Goal: Complete application form

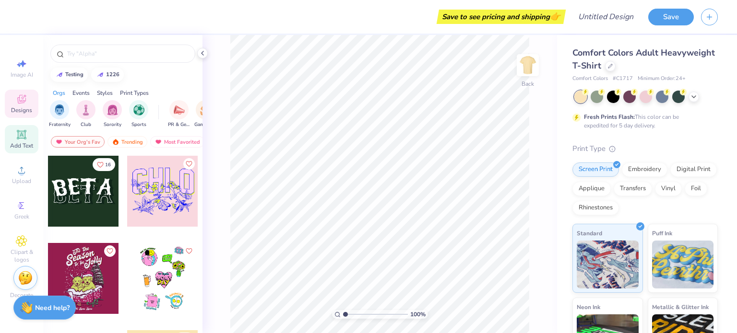
click at [21, 143] on span "Add Text" at bounding box center [21, 146] width 23 height 8
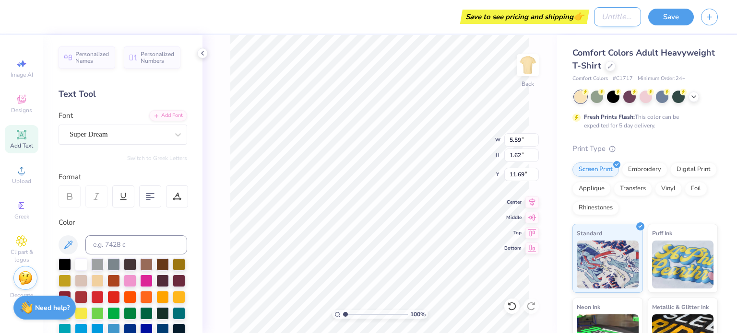
click at [594, 18] on input "Design Title" at bounding box center [617, 16] width 47 height 19
type input "Test 2"
click at [677, 13] on button "Save" at bounding box center [671, 15] width 46 height 17
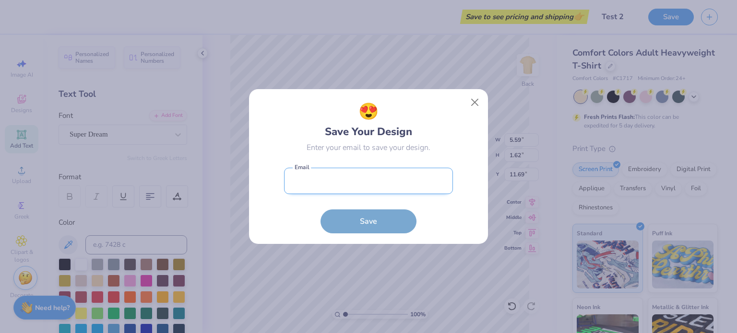
click at [367, 181] on input "email" at bounding box center [368, 181] width 169 height 26
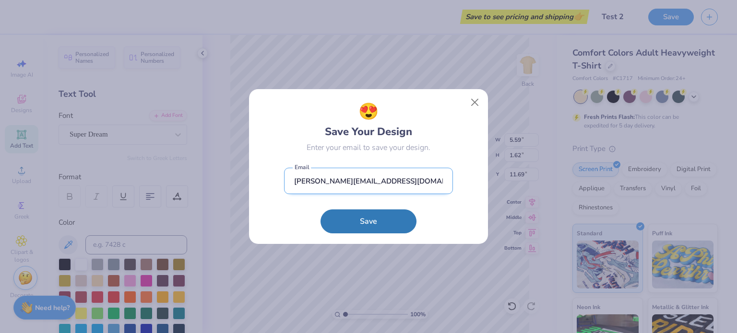
type input "[PERSON_NAME][EMAIL_ADDRESS][DOMAIN_NAME]"
click at [320, 210] on button "Save" at bounding box center [368, 222] width 96 height 24
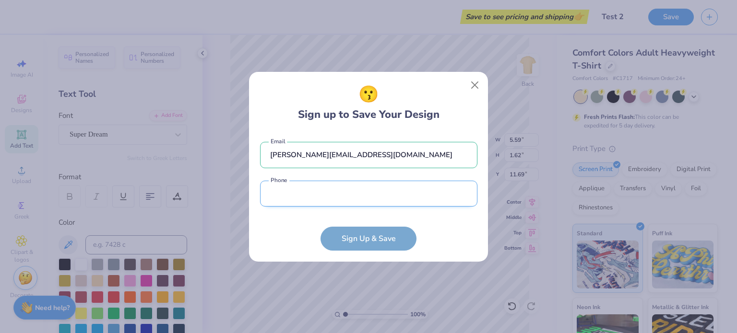
click at [335, 199] on input "tel" at bounding box center [368, 194] width 217 height 26
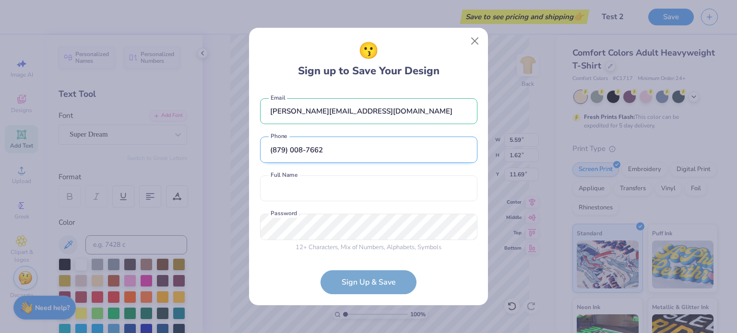
scroll to position [1, 0]
type input "(879) 008-7662"
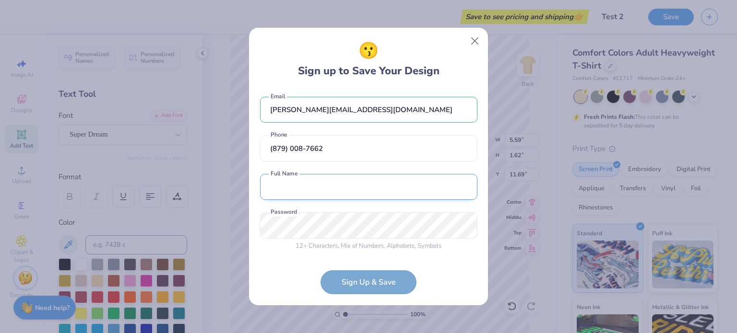
click at [313, 192] on input "text" at bounding box center [368, 187] width 217 height 26
type input "[PERSON_NAME]"
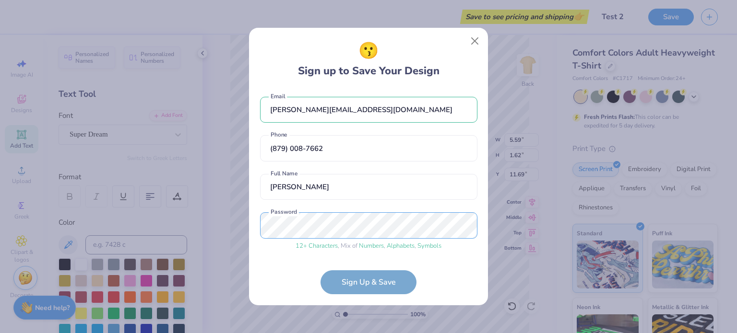
scroll to position [38, 0]
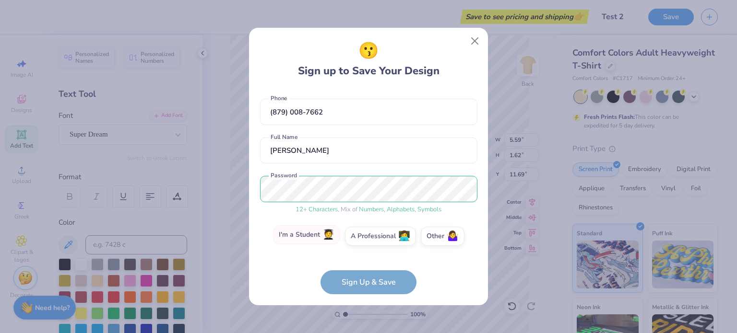
click at [309, 237] on label "I'm a Student 🧑‍🎓" at bounding box center [306, 234] width 67 height 19
click at [365, 274] on input "I'm a Student 🧑‍🎓" at bounding box center [368, 277] width 6 height 6
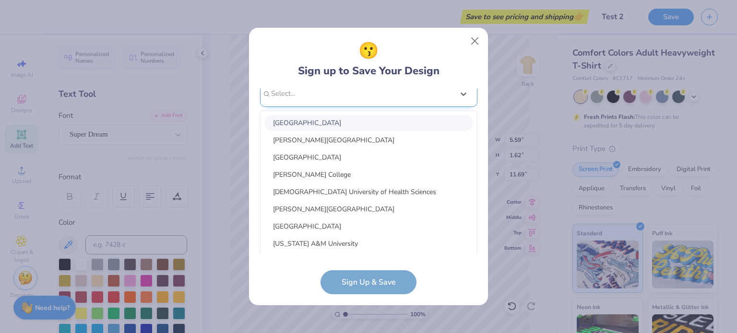
click at [322, 241] on div "option focused, 1 of 30. 30 results available. Use Up and Down to choose option…" at bounding box center [368, 168] width 217 height 175
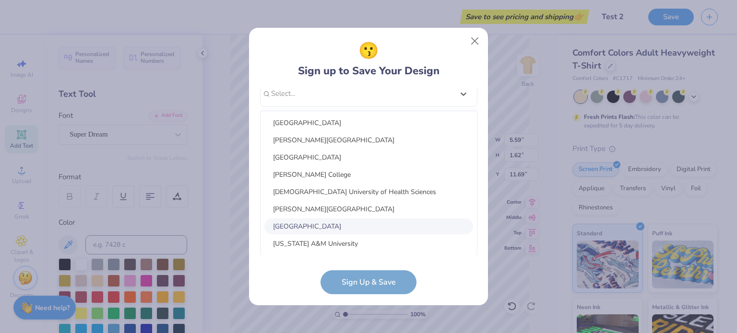
click at [324, 217] on div "[GEOGRAPHIC_DATA] [PERSON_NAME][GEOGRAPHIC_DATA] [GEOGRAPHIC_DATA] [PERSON_NAME…" at bounding box center [368, 183] width 216 height 144
click at [318, 228] on div "[GEOGRAPHIC_DATA]" at bounding box center [368, 227] width 209 height 16
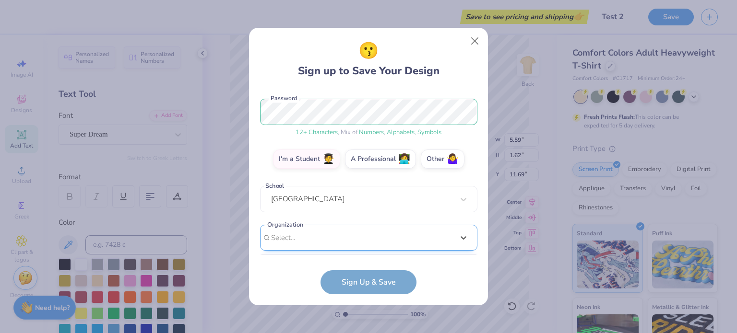
scroll to position [259, 0]
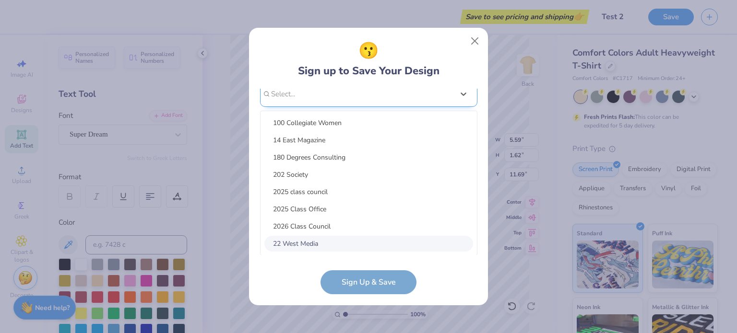
click at [299, 242] on div "option focused, 8 of 15. 15 results available. Use Up and Down to choose option…" at bounding box center [368, 168] width 217 height 175
click at [308, 234] on div "100 Collegiate Women 14 East Magazine 180 Degrees Consulting 202 Society 2025 c…" at bounding box center [368, 183] width 216 height 144
click at [304, 244] on div "22 West Media" at bounding box center [368, 244] width 209 height 16
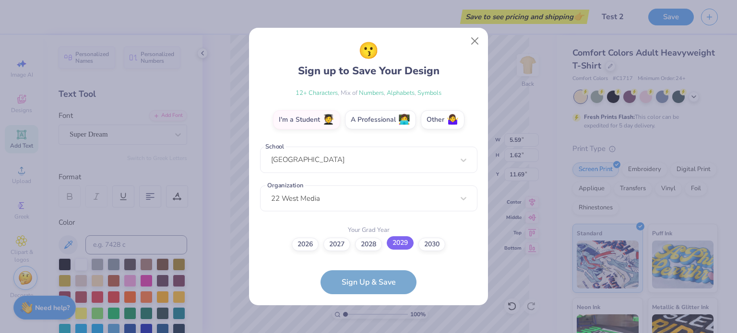
click at [405, 244] on label "2029" at bounding box center [399, 242] width 27 height 13
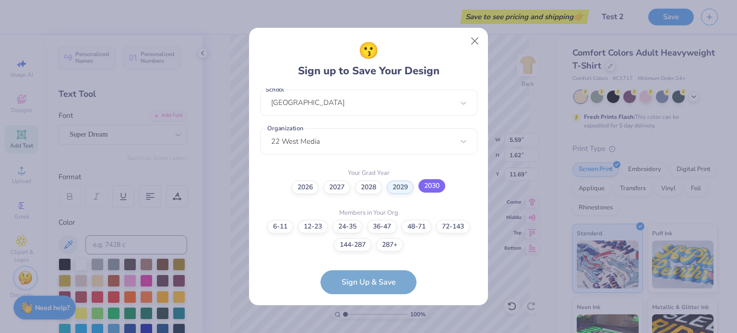
click at [428, 185] on label "2030" at bounding box center [431, 185] width 27 height 13
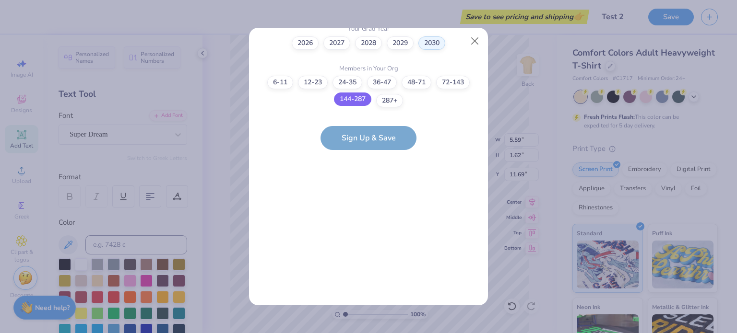
click at [361, 95] on label "144-287" at bounding box center [352, 99] width 37 height 13
click at [365, 300] on input "144-287" at bounding box center [368, 303] width 6 height 6
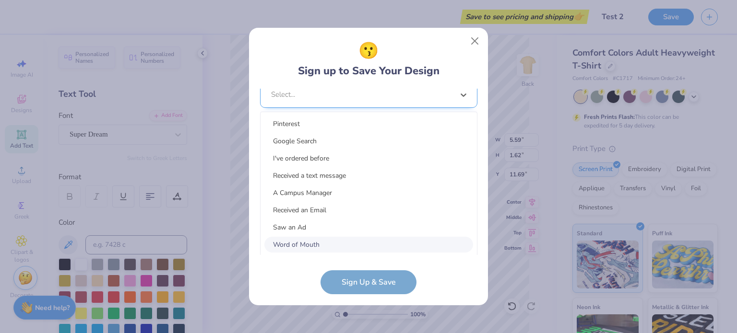
click at [361, 238] on div "option Word of Mouth focused, 8 of 15. 15 results available. Use Up and Down to…" at bounding box center [368, 169] width 217 height 175
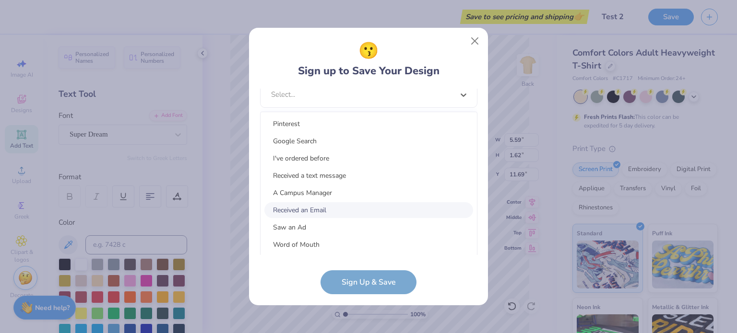
click at [330, 210] on div "Received an Email" at bounding box center [368, 210] width 209 height 16
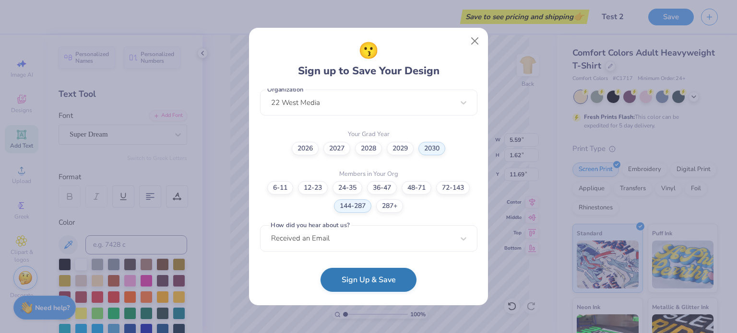
click at [365, 275] on button "Sign Up & Save" at bounding box center [368, 280] width 96 height 24
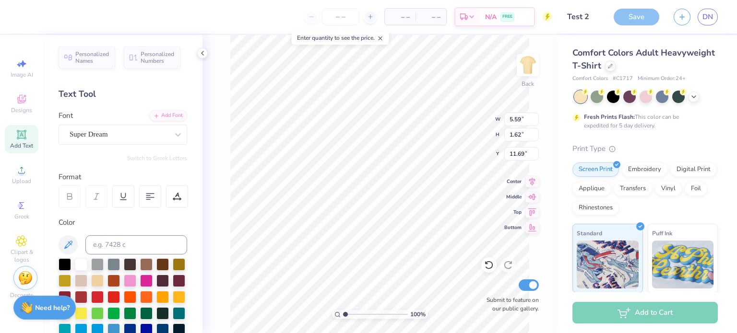
click at [713, 25] on div "Save DN" at bounding box center [674, 17] width 123 height 34
click at [711, 18] on span "DN" at bounding box center [707, 17] width 11 height 11
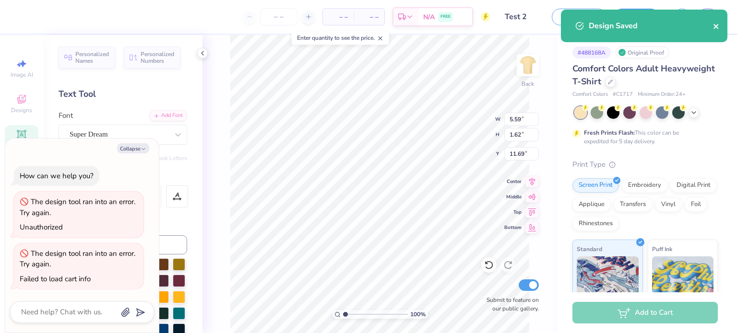
click at [714, 28] on icon "close" at bounding box center [716, 27] width 7 height 8
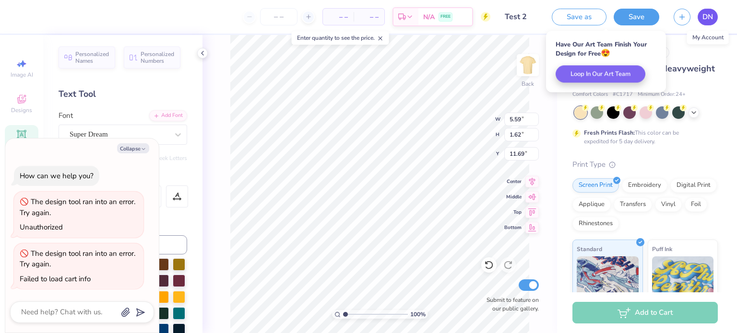
click at [703, 21] on span "DN" at bounding box center [707, 17] width 11 height 11
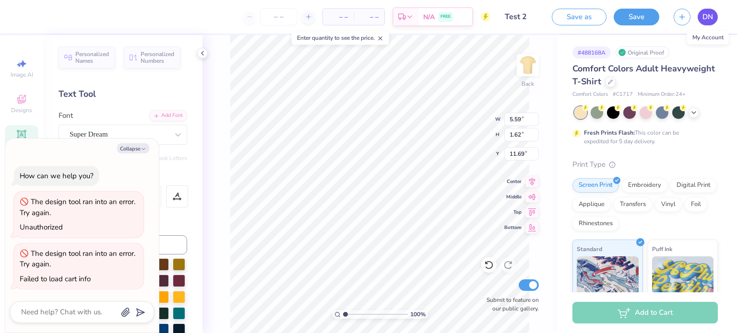
click at [709, 15] on span "DN" at bounding box center [707, 17] width 11 height 11
